Goal: Transaction & Acquisition: Purchase product/service

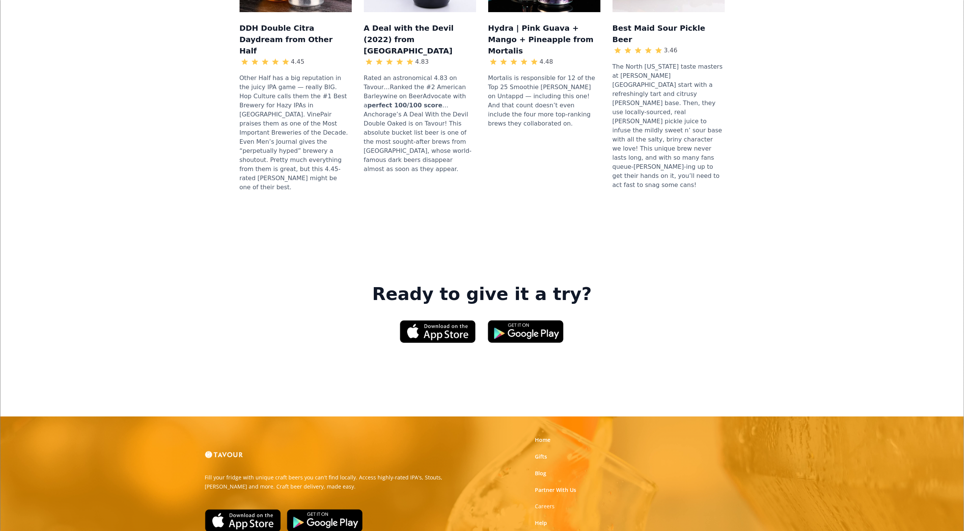
scroll to position [977, 0]
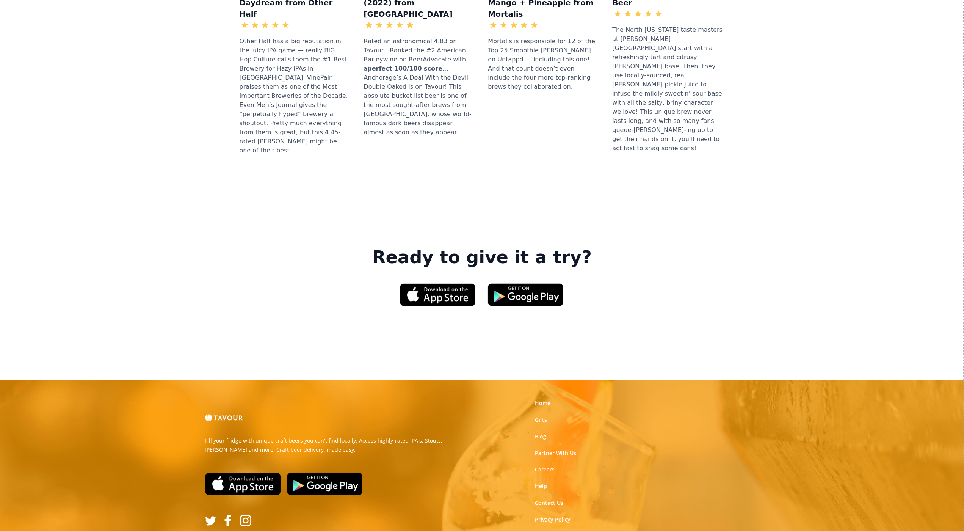
click at [211, 472] on img at bounding box center [243, 483] width 76 height 23
click at [536, 416] on link "Gifts" at bounding box center [541, 420] width 12 height 8
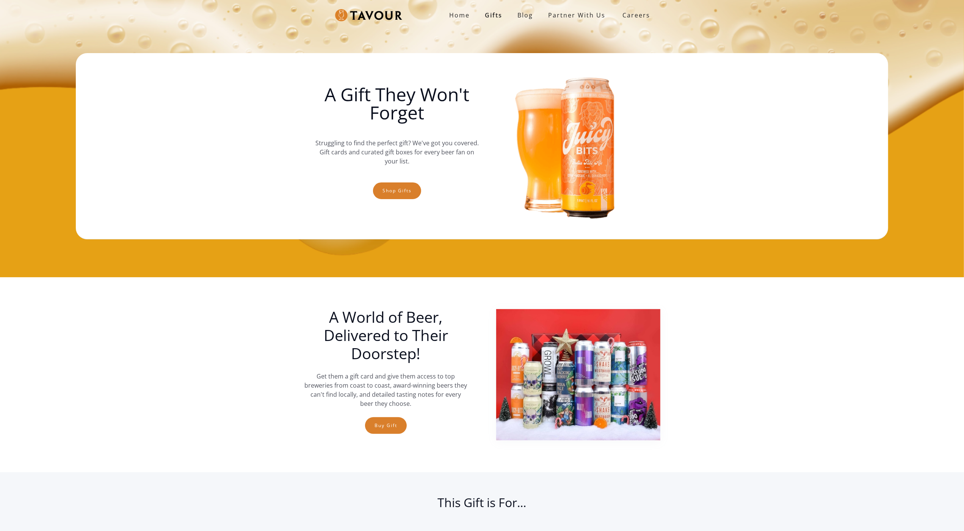
click at [536, 314] on img at bounding box center [578, 374] width 164 height 131
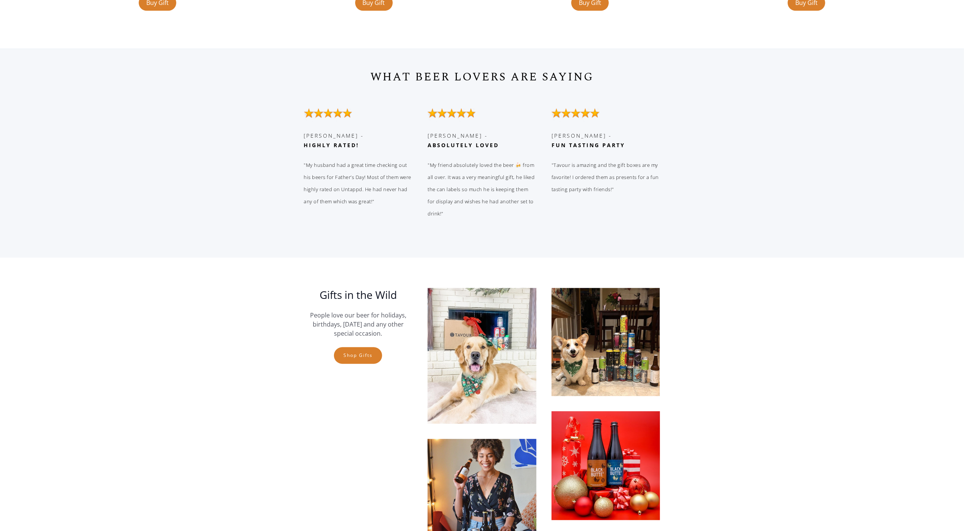
scroll to position [1859, 0]
